Goal: Find specific page/section: Find specific page/section

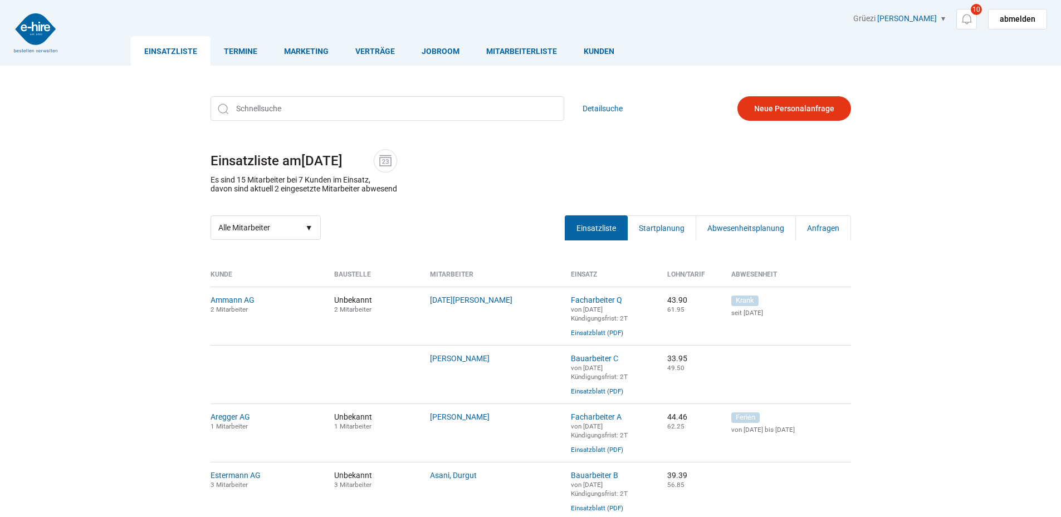
click at [377, 123] on div "Detailsuche Einsatzliste am [DATE] Es sind 15 Mitarbeiter bei 7 Kunden im Einsa…" at bounding box center [531, 168] width 668 height 160
click at [371, 115] on input "text" at bounding box center [388, 108] width 354 height 25
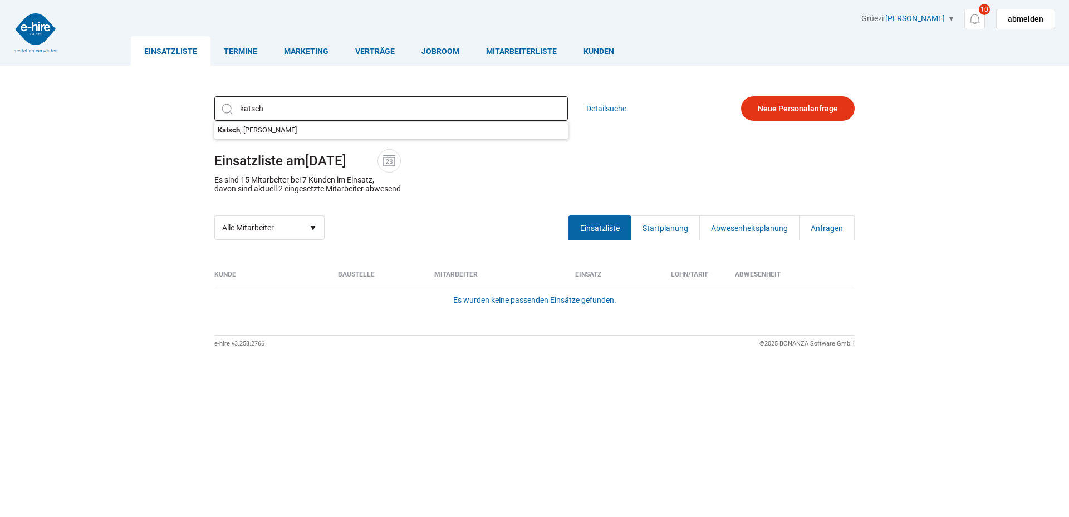
type input "[PERSON_NAME]"
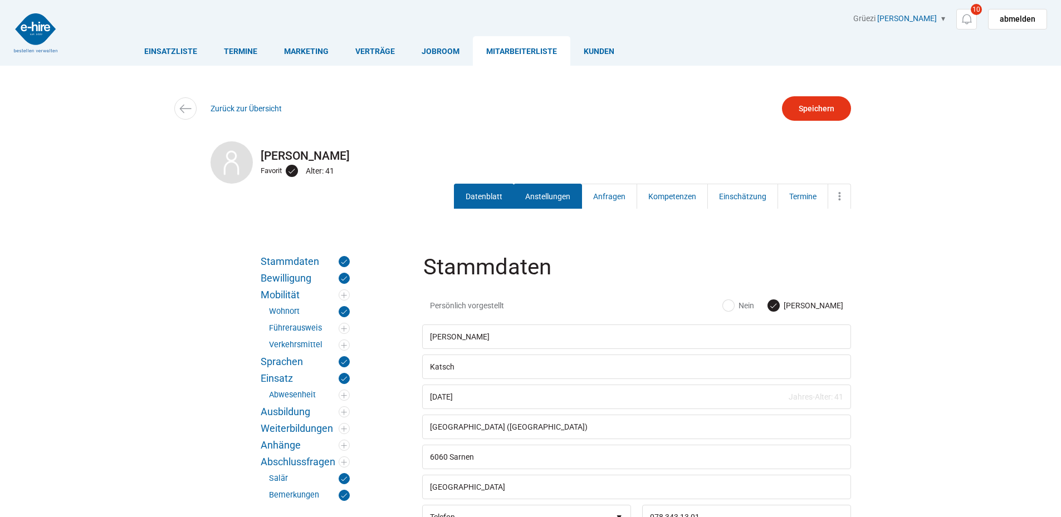
click at [556, 201] on link "Anstellungen" at bounding box center [548, 196] width 69 height 25
